Goal: Task Accomplishment & Management: Complete application form

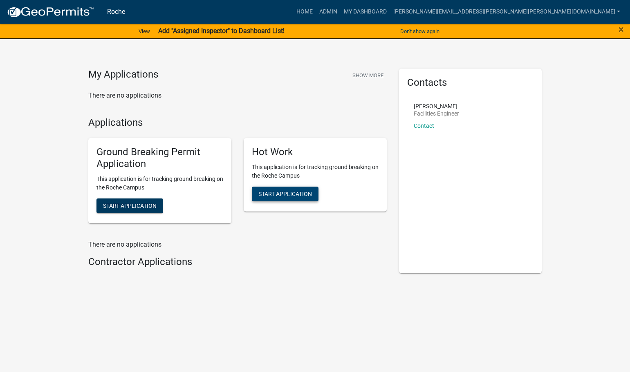
click at [295, 193] on span "Start Application" at bounding box center [285, 194] width 54 height 7
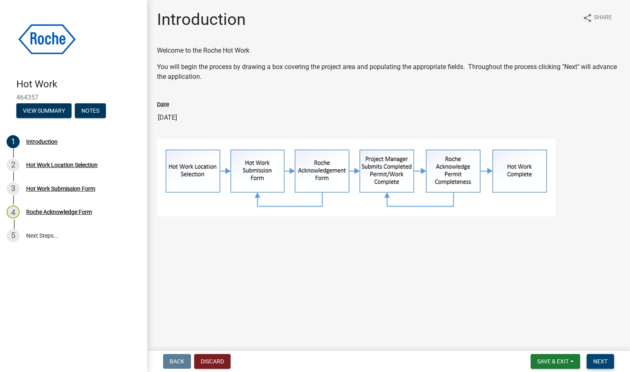
click at [602, 360] on span "Next" at bounding box center [600, 361] width 14 height 7
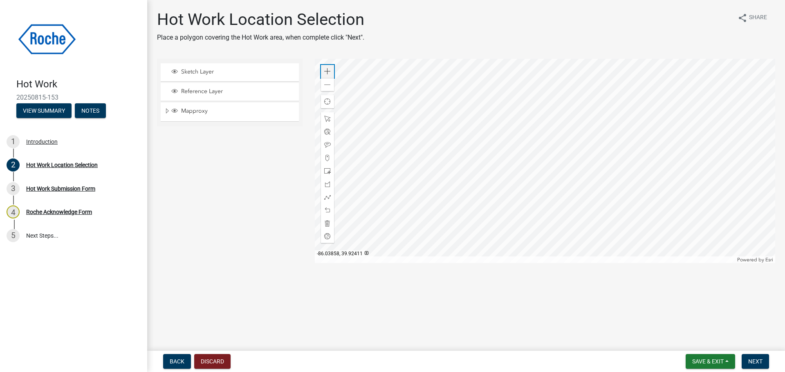
click at [328, 72] on span at bounding box center [327, 71] width 7 height 7
click at [327, 170] on span at bounding box center [327, 171] width 7 height 7
click at [478, 144] on div at bounding box center [545, 161] width 461 height 204
click at [489, 131] on div at bounding box center [545, 161] width 461 height 204
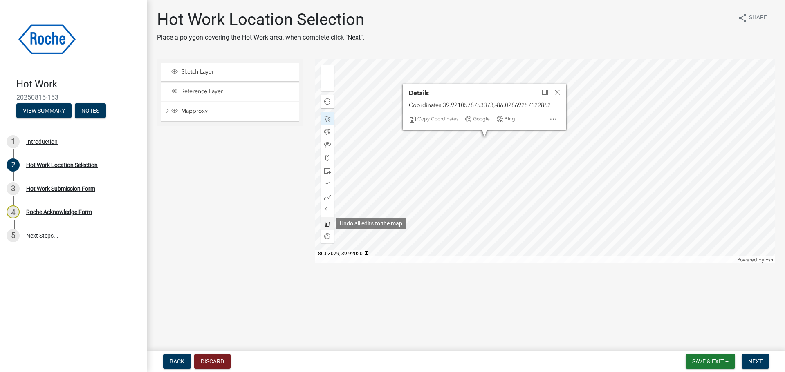
click at [327, 221] on span at bounding box center [327, 223] width 7 height 7
click at [554, 88] on div "Close" at bounding box center [557, 92] width 12 height 11
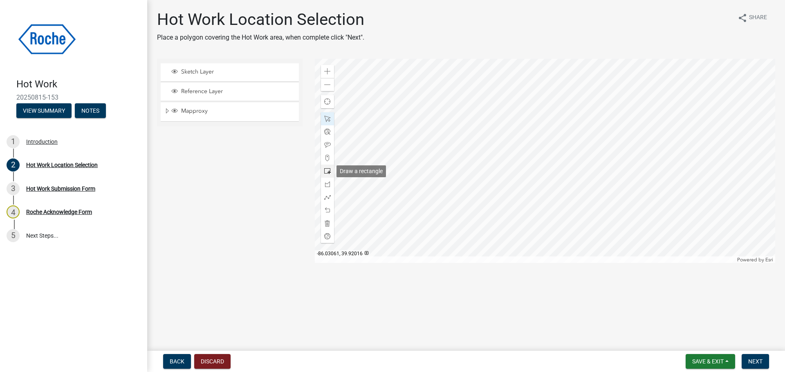
click at [326, 172] on span at bounding box center [327, 171] width 7 height 7
click at [456, 114] on div at bounding box center [545, 161] width 461 height 204
click at [629, 358] on button "Next" at bounding box center [754, 361] width 27 height 15
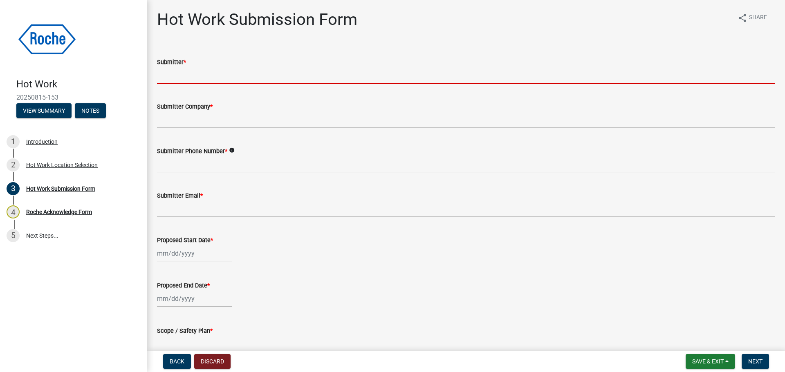
click at [190, 68] on input "Submitter *" at bounding box center [466, 75] width 618 height 17
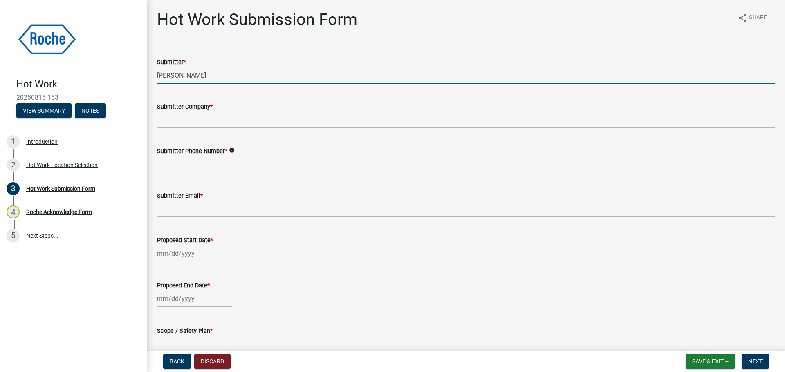
type input "[PERSON_NAME]"
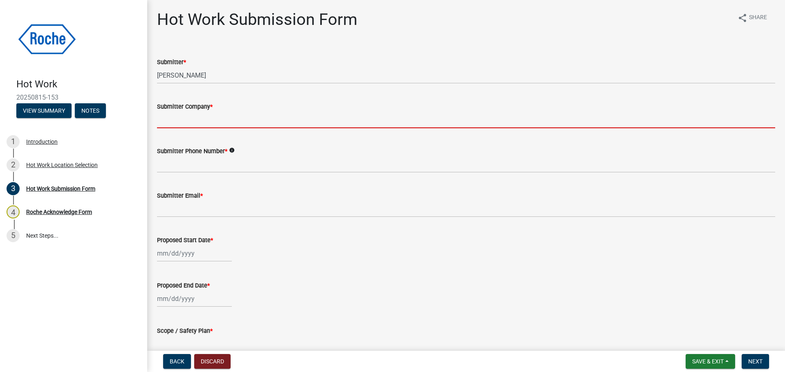
click at [192, 120] on input "Submitter Company *" at bounding box center [466, 120] width 618 height 17
type input "Roche Diagnostics"
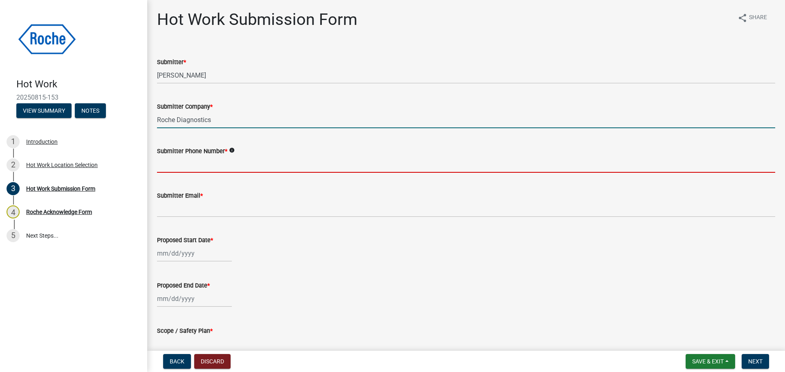
type input "3174379326"
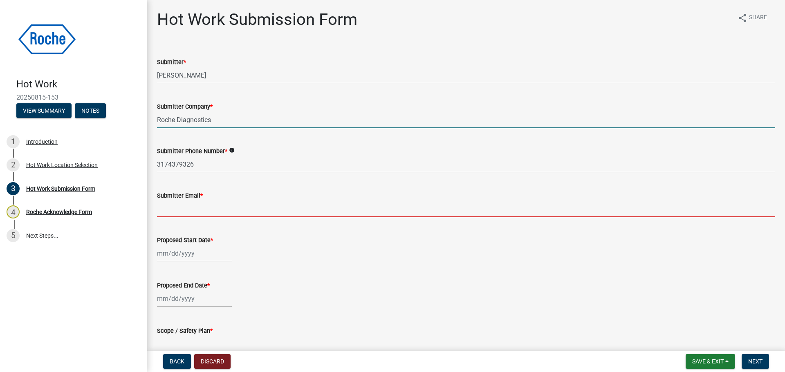
type input "[PERSON_NAME][EMAIL_ADDRESS][PERSON_NAME][PERSON_NAME][DOMAIN_NAME]"
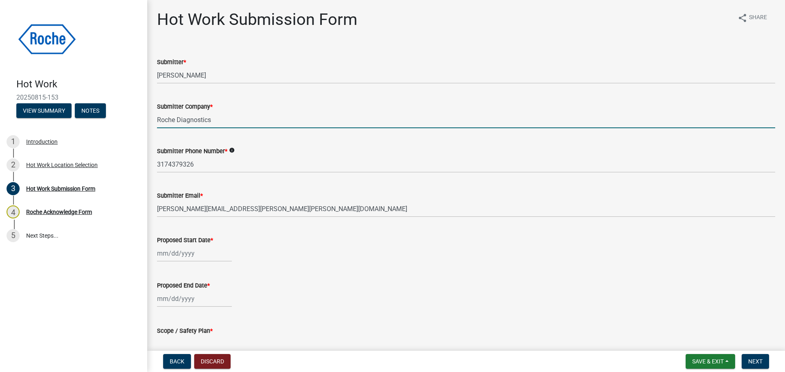
select select "8"
select select "2025"
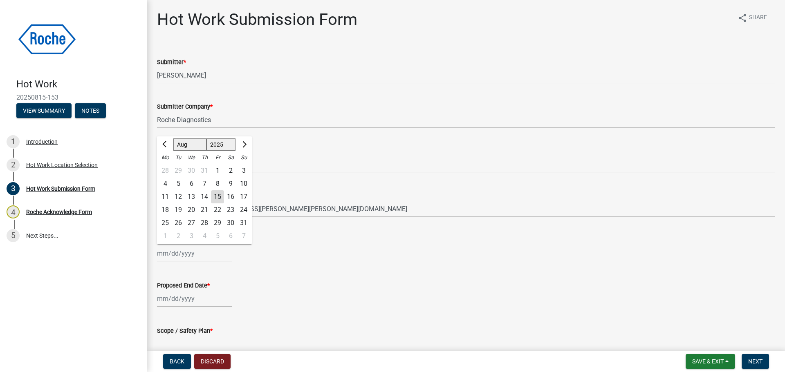
click at [183, 261] on div "[PERSON_NAME] Feb Mar Apr [PERSON_NAME][DATE] Oct Nov [DATE] 1526 1527 1528 152…" at bounding box center [194, 253] width 75 height 17
click at [204, 184] on div "7" at bounding box center [204, 183] width 13 height 13
type input "[DATE]"
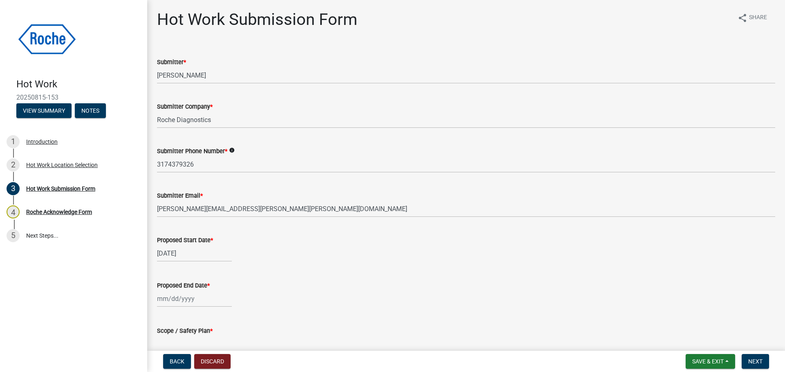
click at [183, 257] on input "[DATE]" at bounding box center [194, 253] width 75 height 17
select select "8"
select select "2025"
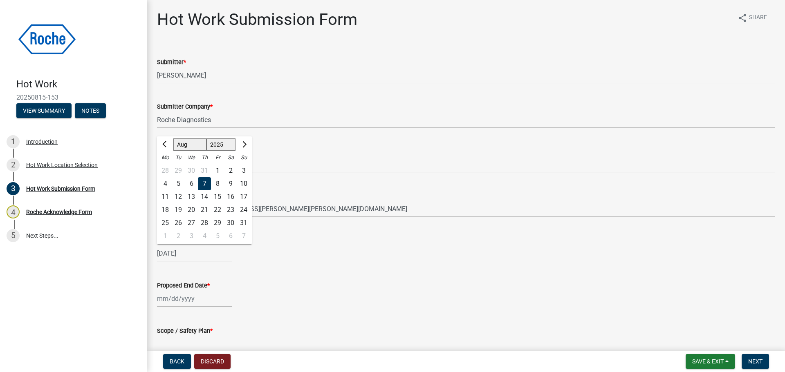
click at [232, 222] on div "30" at bounding box center [230, 223] width 13 height 13
type input "[DATE]"
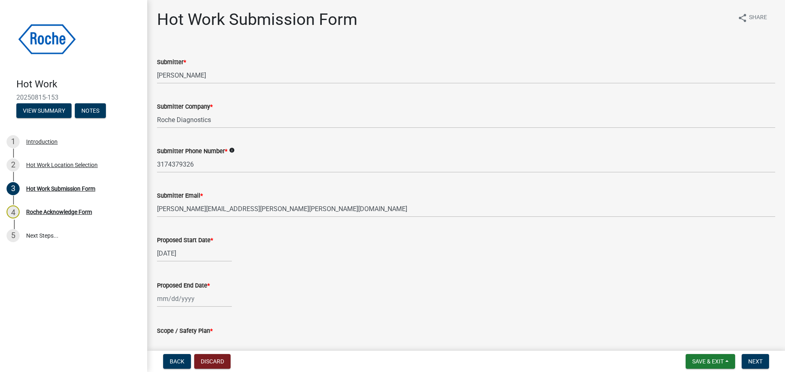
select select "8"
select select "2025"
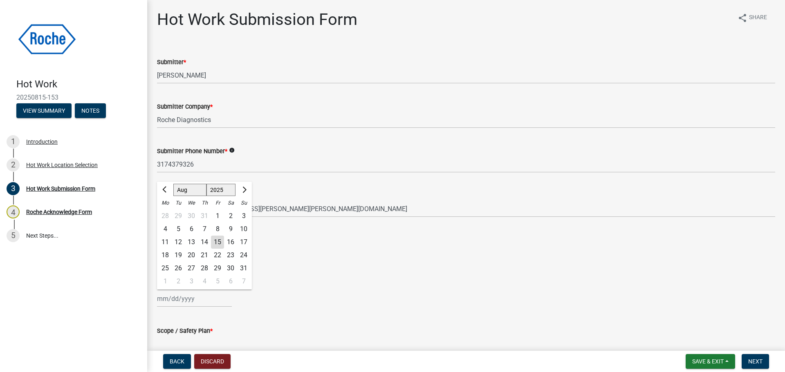
click at [181, 298] on div "[PERSON_NAME] Feb Mar Apr [PERSON_NAME][DATE] Oct Nov [DATE] 1526 1527 1528 152…" at bounding box center [194, 299] width 75 height 17
click at [228, 268] on div "30" at bounding box center [230, 268] width 13 height 13
type input "[DATE]"
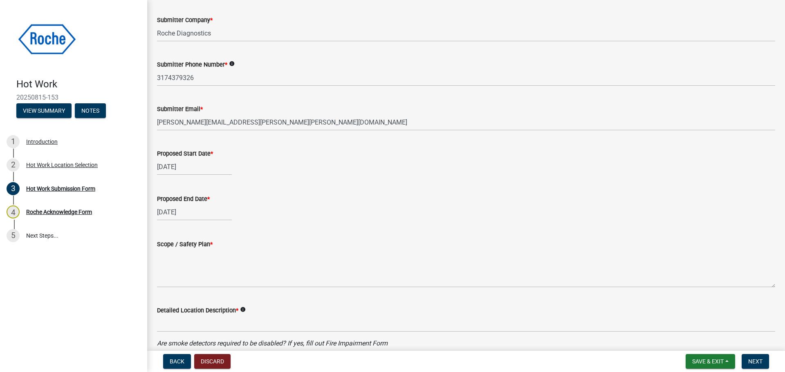
scroll to position [123, 0]
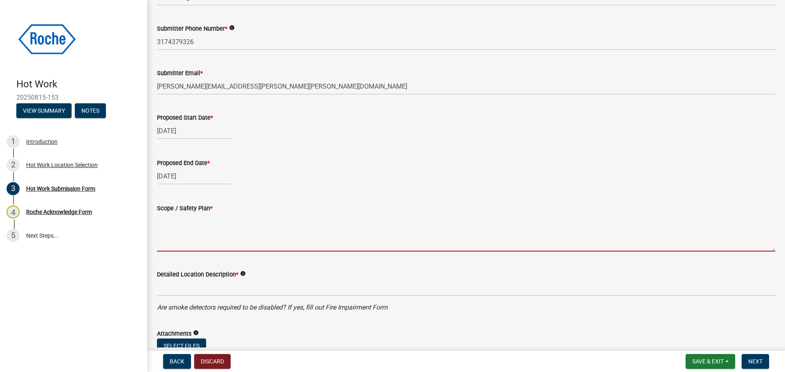
click at [204, 241] on textarea "Scope / Safety Plan *" at bounding box center [466, 232] width 618 height 38
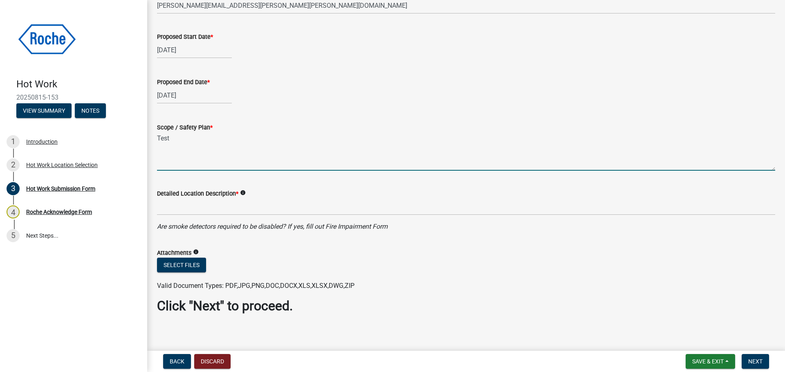
scroll to position [204, 0]
type textarea "Test"
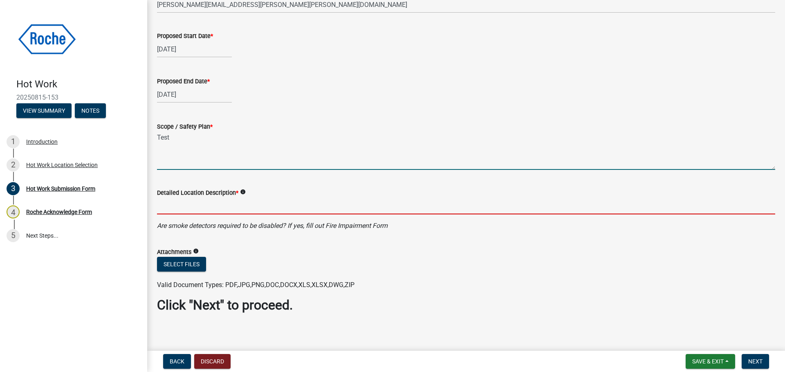
click at [206, 208] on input "Detailed Location Description *" at bounding box center [466, 206] width 618 height 17
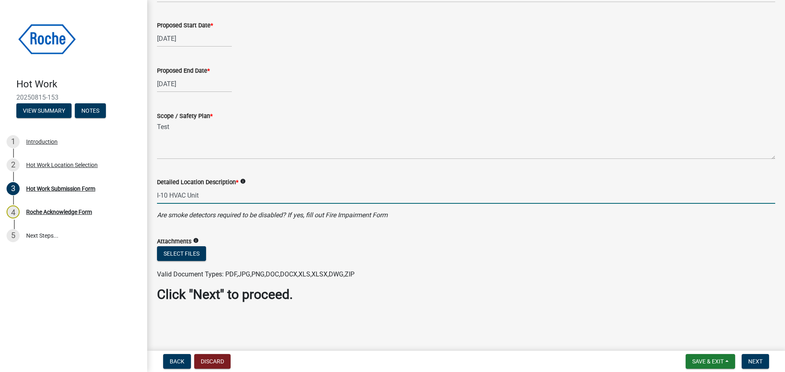
scroll to position [221, 0]
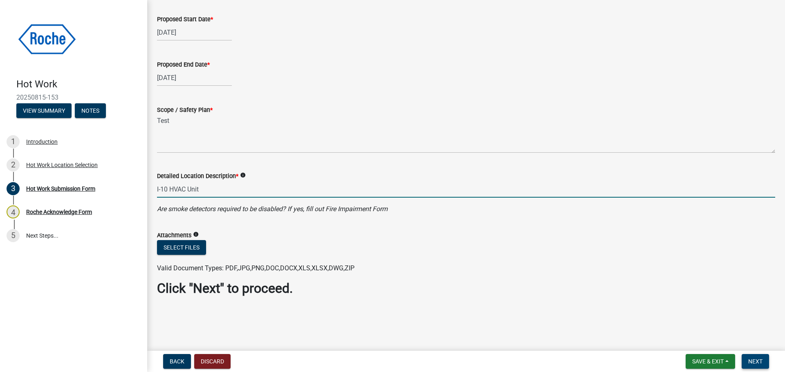
type input "I-10 HVAC Unit"
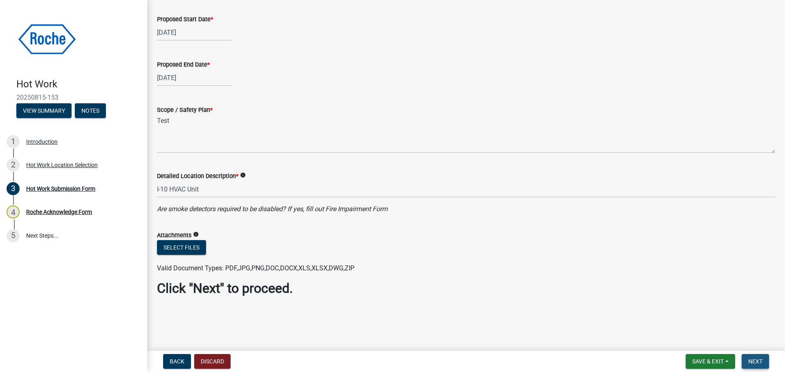
click at [629, 364] on span "Next" at bounding box center [755, 361] width 14 height 7
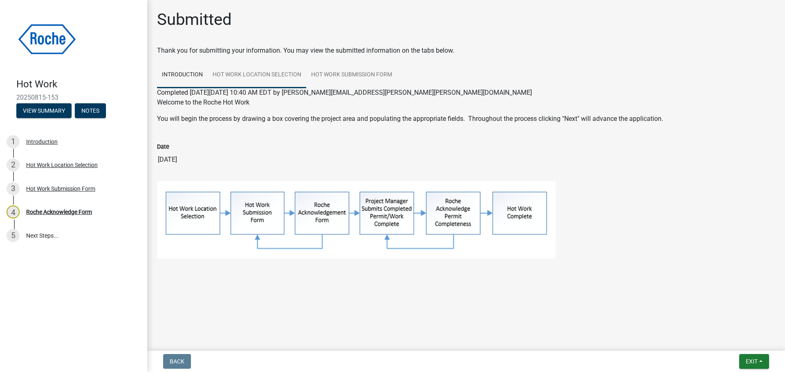
click at [266, 72] on link "Hot Work Location Selection" at bounding box center [257, 75] width 98 height 26
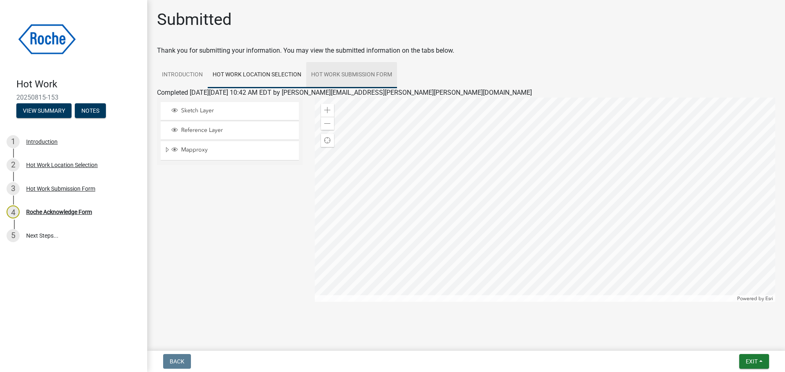
click at [333, 73] on link "Hot Work Submission Form" at bounding box center [351, 75] width 91 height 26
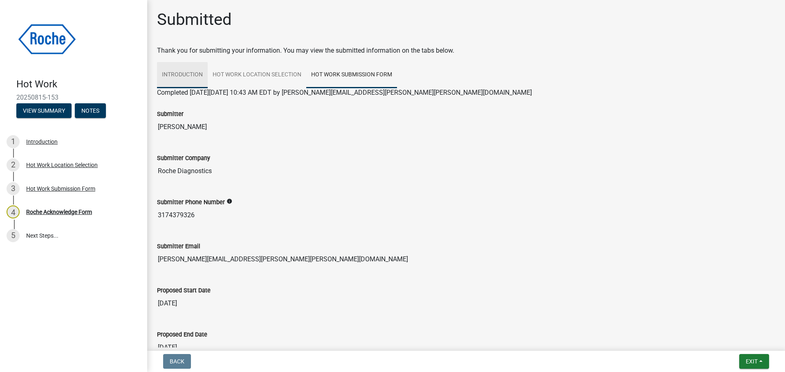
click at [191, 73] on link "Introduction" at bounding box center [182, 75] width 51 height 26
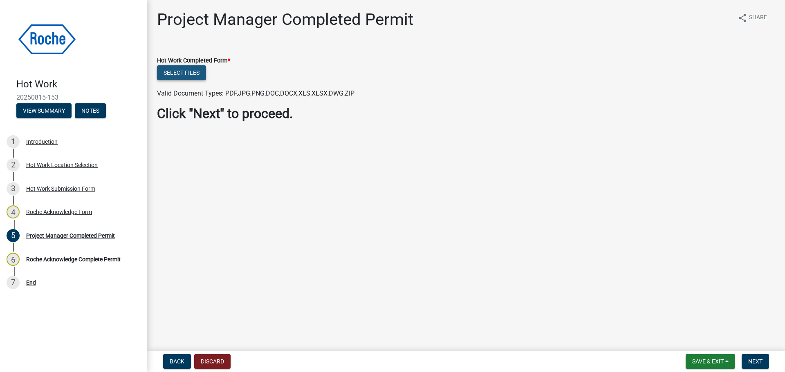
drag, startPoint x: 704, startPoint y: 0, endPoint x: 183, endPoint y: 72, distance: 525.6
click at [183, 72] on button "Select files" at bounding box center [181, 72] width 49 height 15
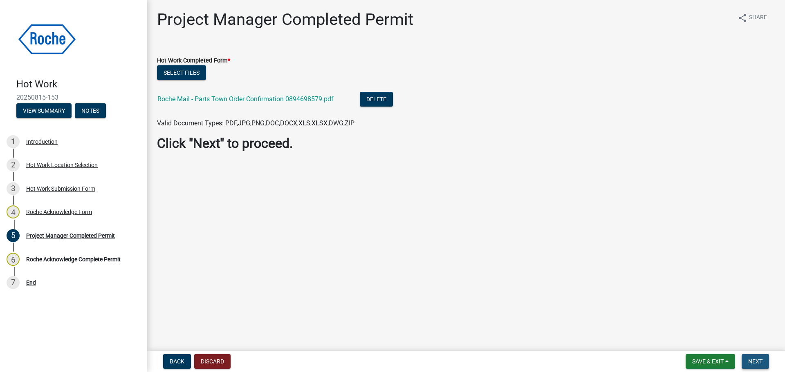
click at [754, 358] on span "Next" at bounding box center [755, 361] width 14 height 7
